Goal: Find specific page/section: Find specific page/section

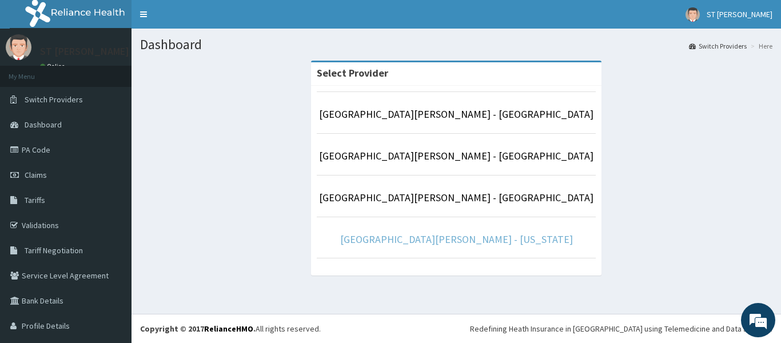
click at [478, 235] on link "[GEOGRAPHIC_DATA][PERSON_NAME] - [US_STATE]" at bounding box center [456, 239] width 233 height 13
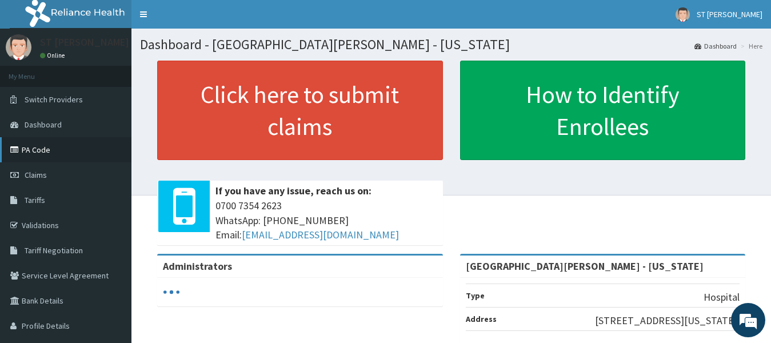
click at [62, 156] on link "PA Code" at bounding box center [65, 149] width 131 height 25
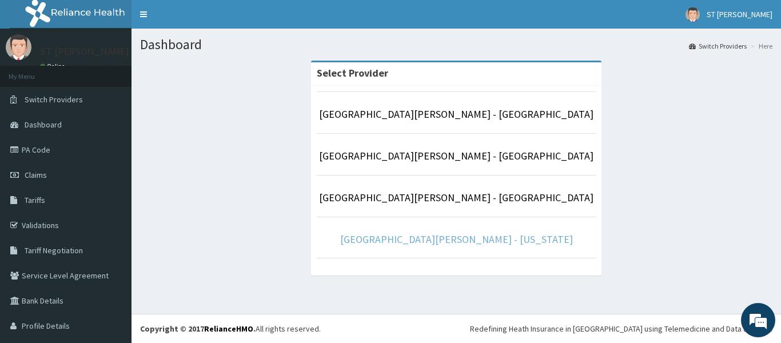
click at [441, 237] on link "[GEOGRAPHIC_DATA][PERSON_NAME] - [US_STATE]" at bounding box center [456, 239] width 233 height 13
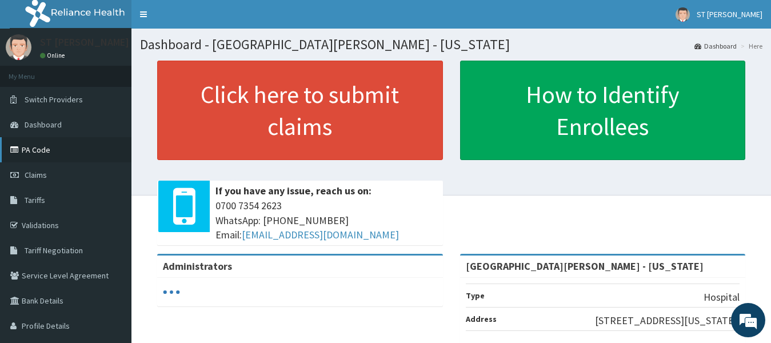
click at [56, 151] on link "PA Code" at bounding box center [65, 149] width 131 height 25
